Goal: Task Accomplishment & Management: Complete application form

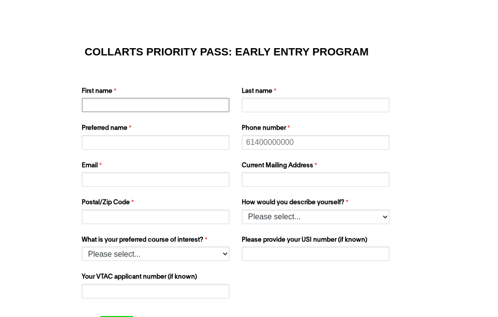
click at [174, 106] on input "First name" at bounding box center [156, 105] width 148 height 15
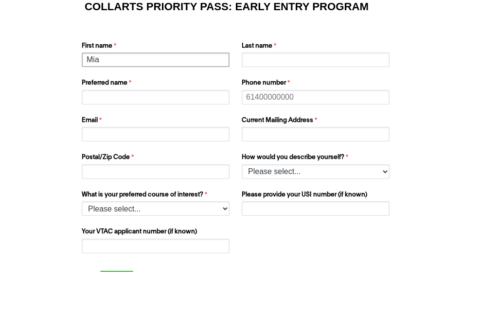
type input "Mia"
click at [353, 98] on input "Last name" at bounding box center [315, 105] width 148 height 15
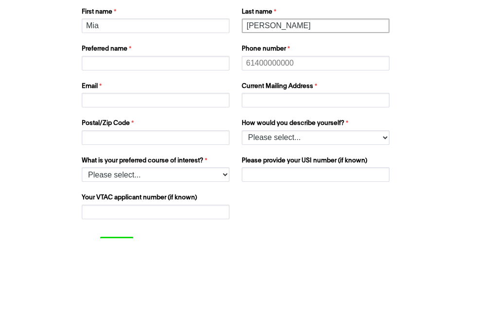
type input "[PERSON_NAME]"
click at [180, 135] on input "Preferred name" at bounding box center [156, 142] width 148 height 15
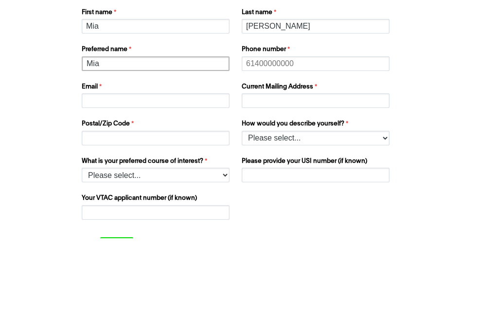
type input "Mia"
click at [352, 135] on input "Phone number" at bounding box center [315, 142] width 148 height 15
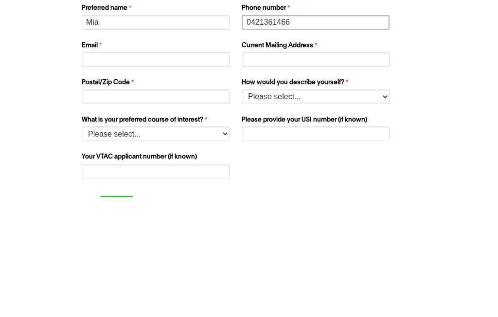
type input "0421361466"
click at [189, 172] on input "Email" at bounding box center [156, 179] width 148 height 15
type input "[EMAIL_ADDRESS][DOMAIN_NAME]"
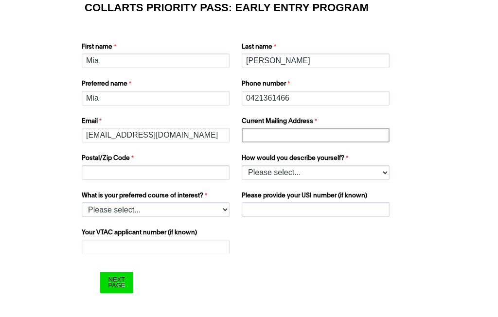
click at [341, 136] on input "Current Mailing Address" at bounding box center [315, 135] width 148 height 15
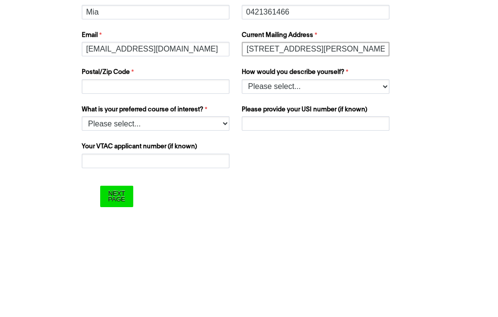
type input "[STREET_ADDRESS][PERSON_NAME]"
click at [204, 165] on input "Postal/Zip Code" at bounding box center [156, 172] width 148 height 15
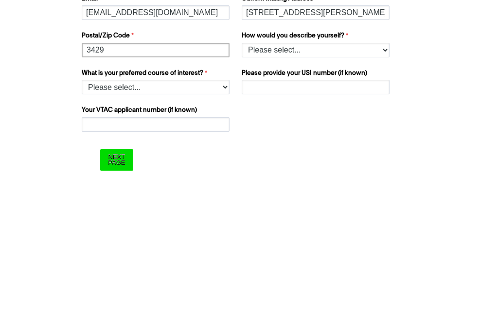
type input "3429"
click at [358, 165] on select "Please select... I’m currently in Year 12 I've completed Year 12 and took a gap…" at bounding box center [315, 172] width 148 height 15
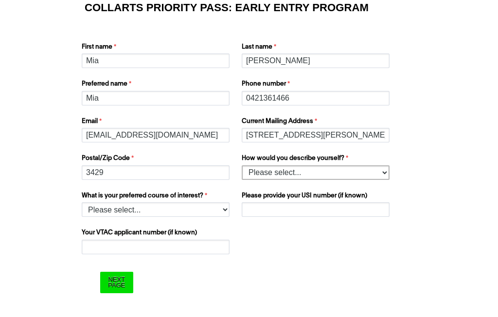
select select "tfa_158"
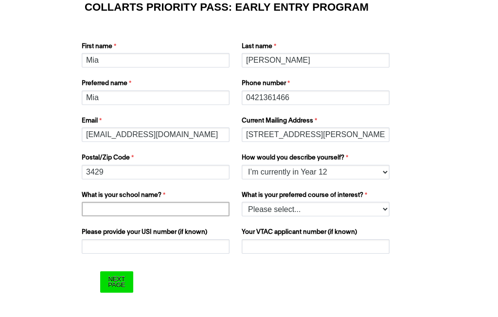
click at [201, 214] on input "What is your school name?" at bounding box center [156, 209] width 148 height 15
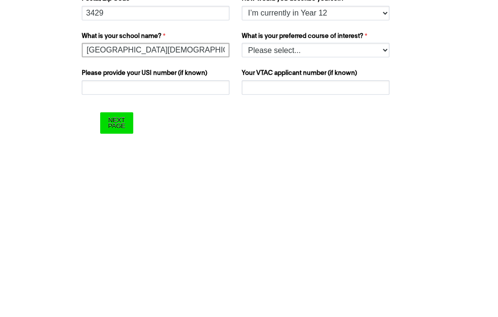
type input "[GEOGRAPHIC_DATA][DEMOGRAPHIC_DATA]"
click at [370, 202] on select "Please select... 2D Animation Acting Audio Engineering Comedy Digital & Social …" at bounding box center [315, 209] width 148 height 15
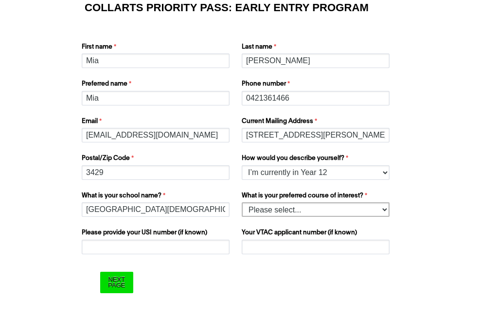
select select "tfa_1210"
click at [203, 241] on input "Please provide your USI number (if known)" at bounding box center [156, 247] width 148 height 15
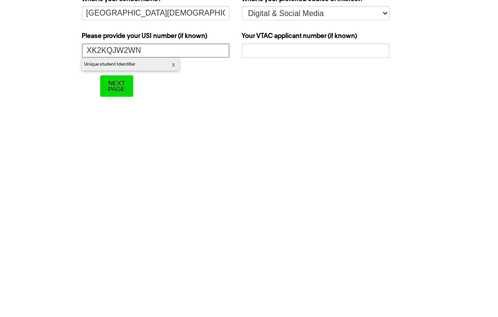
type input "XK2KQJW2WN"
click at [353, 240] on input "Your VTAC applicant number (if known)" at bounding box center [315, 247] width 148 height 15
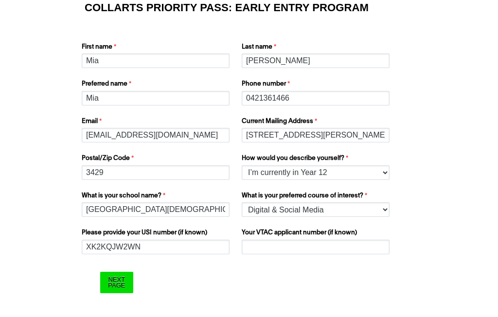
click at [117, 278] on input "Next Page" at bounding box center [116, 282] width 33 height 21
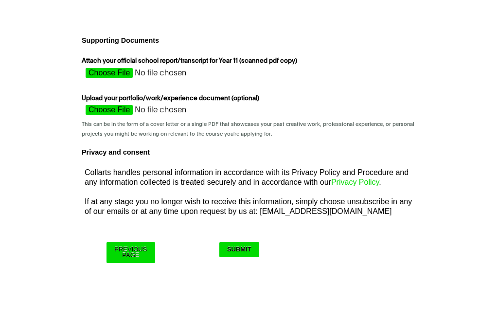
click at [247, 245] on input "Submit" at bounding box center [239, 249] width 40 height 15
